Goal: Information Seeking & Learning: Learn about a topic

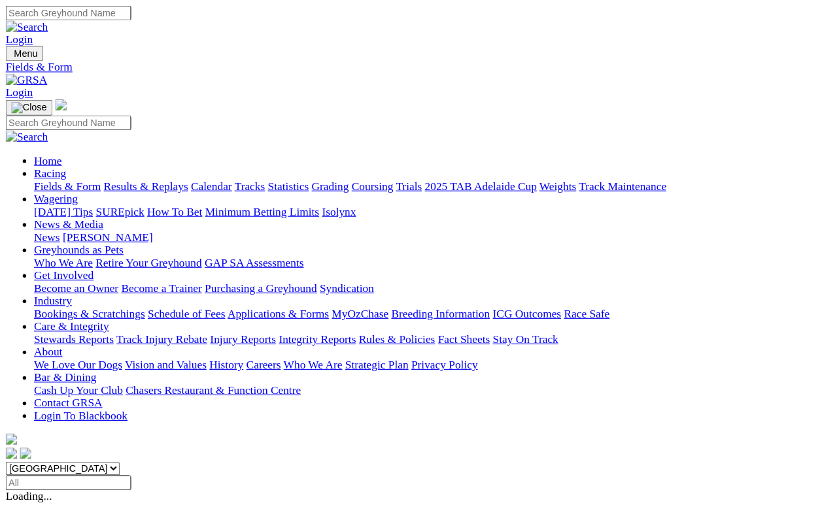
scroll to position [31, 0]
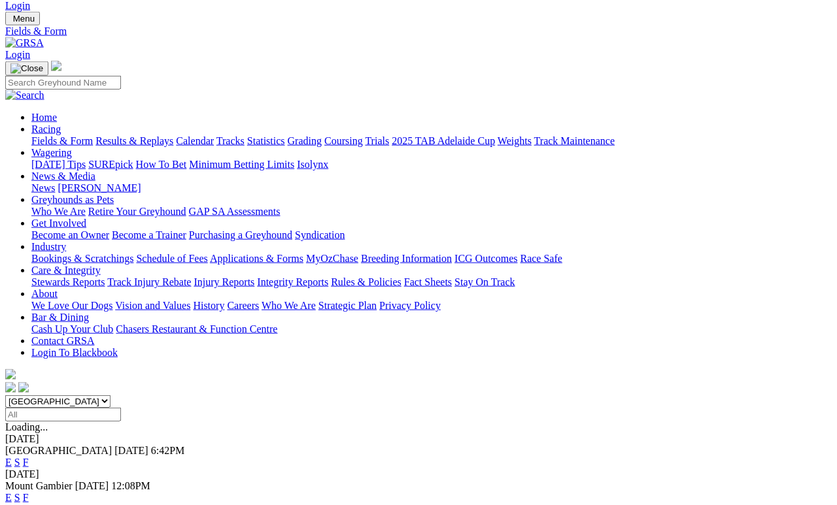
click at [595, 445] on div "Angle Park Today 6:42PM E S F" at bounding box center [418, 457] width 826 height 24
click at [29, 457] on link "F" at bounding box center [26, 462] width 6 height 11
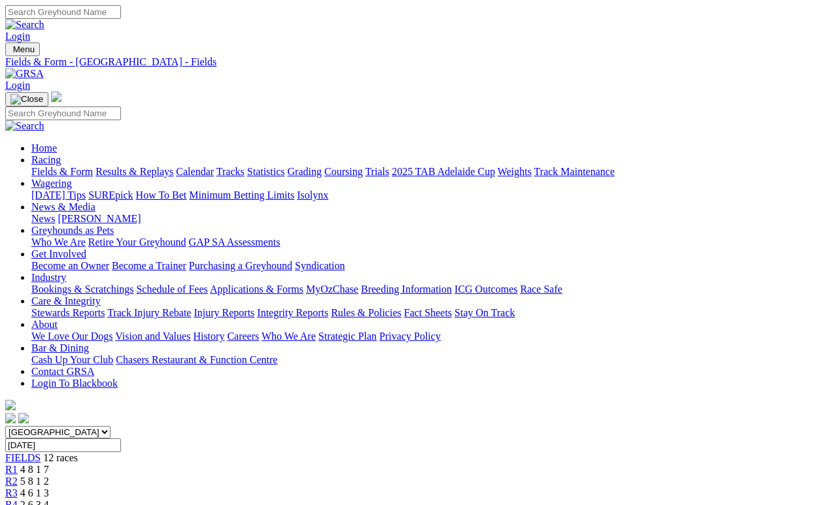
click at [55, 166] on link "Fields & Form" at bounding box center [61, 171] width 61 height 11
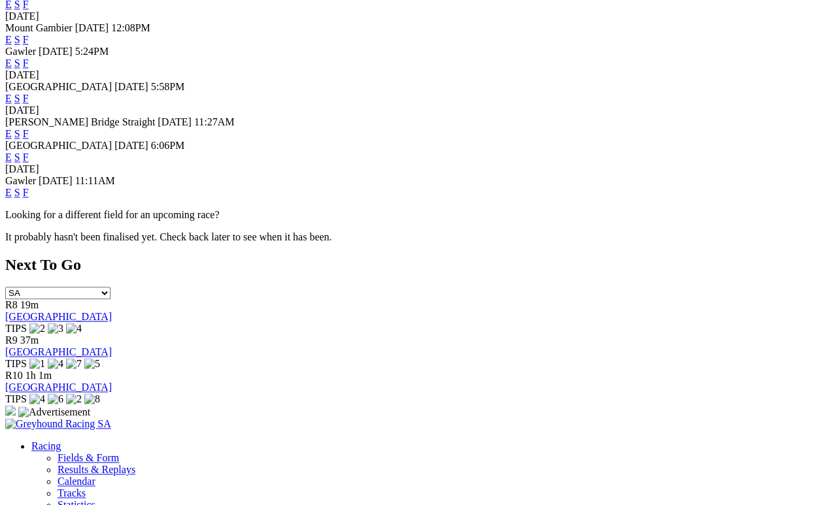
scroll to position [489, 0]
click at [29, 187] on link "F" at bounding box center [26, 192] width 6 height 11
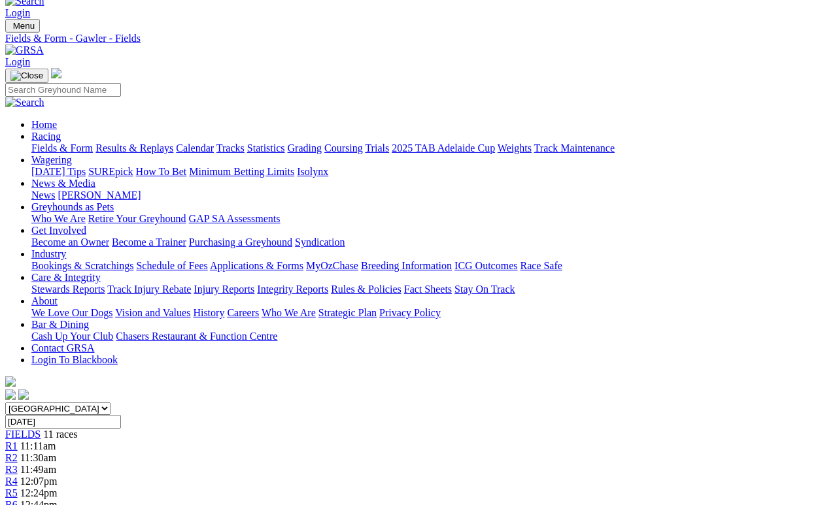
scroll to position [24, 0]
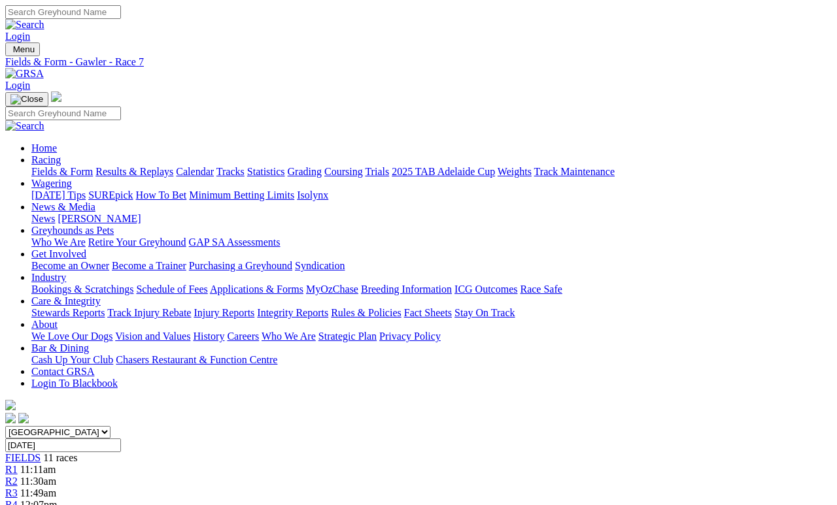
click at [77, 452] on span "11 races" at bounding box center [60, 457] width 34 height 11
click at [214, 166] on link "Calendar" at bounding box center [195, 171] width 38 height 11
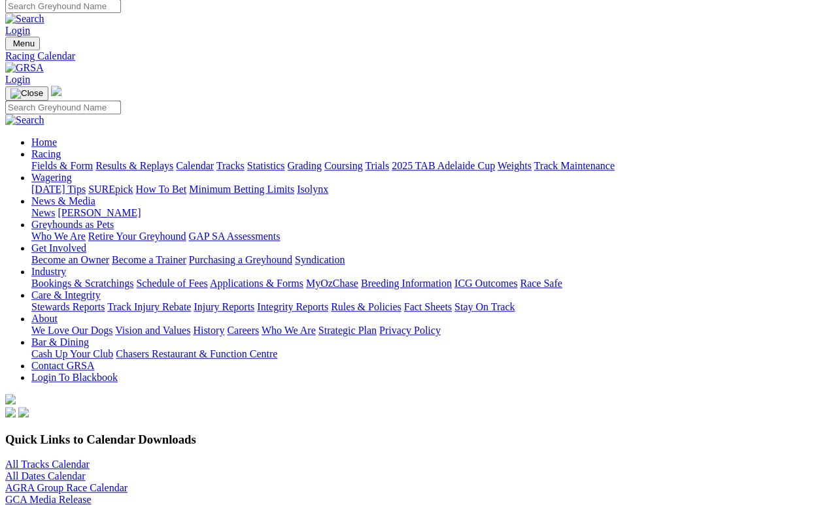
scroll to position [6, 0]
click at [59, 459] on link "All Tracks Calendar" at bounding box center [47, 464] width 84 height 11
